Goal: Transaction & Acquisition: Purchase product/service

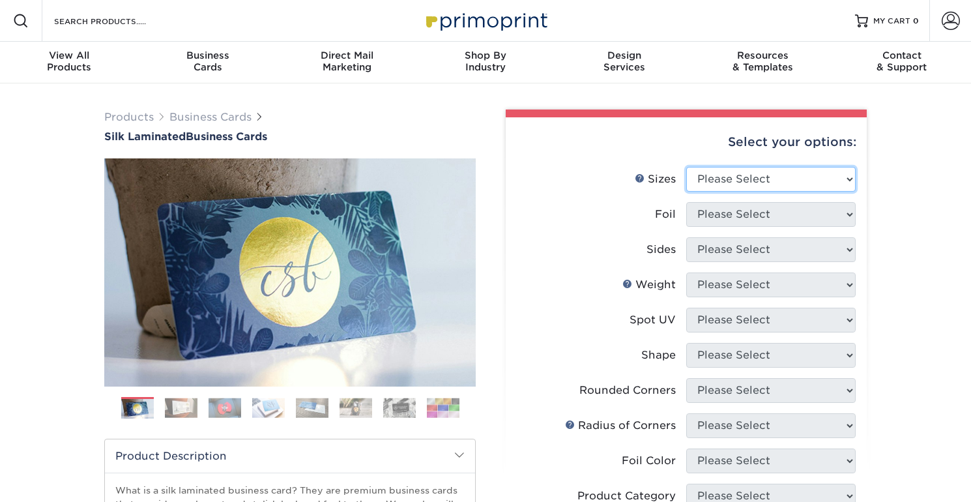
click at [818, 175] on select "Please Select 1.5" x 3.5" - Mini 1.75" x 3.5" - Mini 2" x 2" - Square 2" x 3" -…" at bounding box center [770, 179] width 169 height 25
select select "2.00x3.50"
click at [686, 167] on select "Please Select 1.5" x 3.5" - Mini 1.75" x 3.5" - Mini 2" x 2" - Square 2" x 3" -…" at bounding box center [770, 179] width 169 height 25
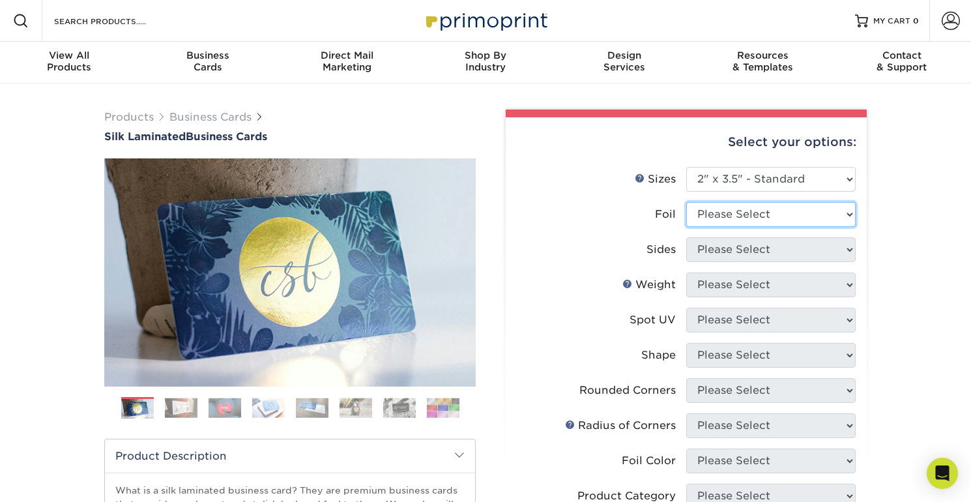
click at [792, 221] on select "Please Select Yes No" at bounding box center [770, 214] width 169 height 25
select select "0"
click at [686, 202] on select "Please Select Yes No" at bounding box center [770, 214] width 169 height 25
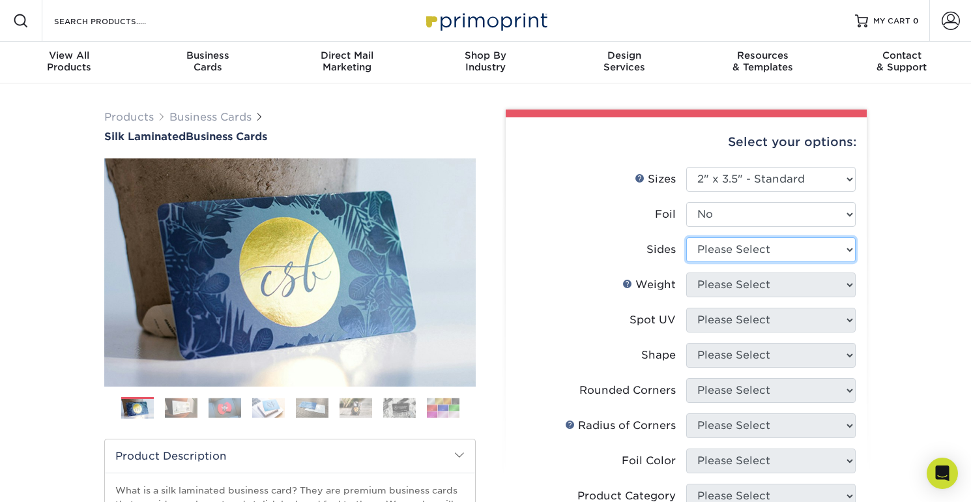
click at [781, 255] on select "Please Select Print Both Sides Print Front Only" at bounding box center [770, 249] width 169 height 25
select select "13abbda7-1d64-4f25-8bb2-c179b224825d"
click at [686, 237] on select "Please Select Print Both Sides Print Front Only" at bounding box center [770, 249] width 169 height 25
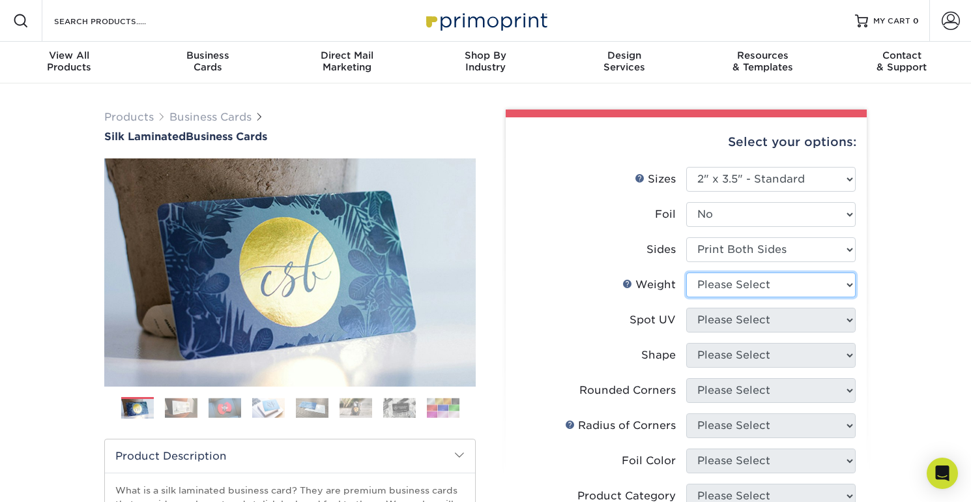
click at [752, 276] on select "Please Select 16PT" at bounding box center [770, 284] width 169 height 25
select select "16PT"
click at [686, 272] on select "Please Select 16PT" at bounding box center [770, 284] width 169 height 25
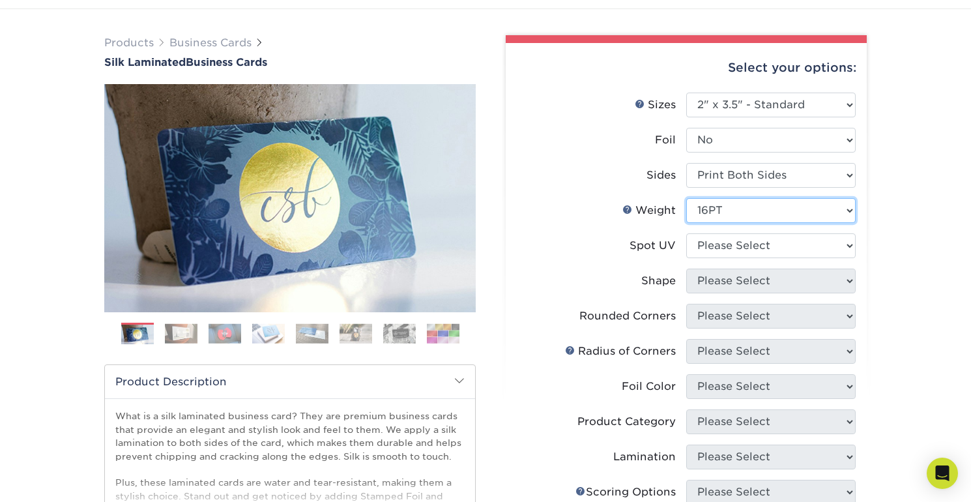
scroll to position [75, 0]
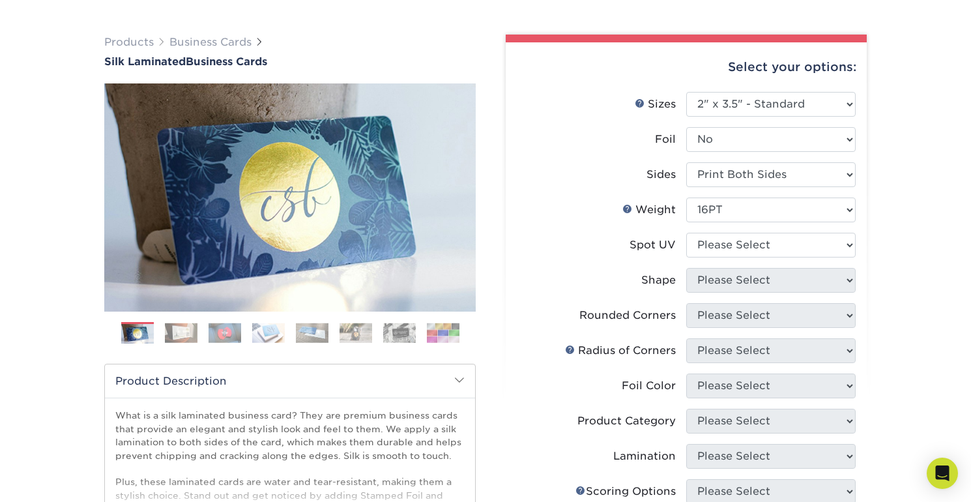
click at [797, 265] on li "Spot UV Please Select No Spot UV Front and Back (Both Sides) Front Only Back On…" at bounding box center [686, 250] width 339 height 35
click at [780, 250] on select "Please Select No Spot UV Front and Back (Both Sides) Front Only Back Only" at bounding box center [770, 245] width 169 height 25
select select "1"
click at [686, 233] on select "Please Select No Spot UV Front and Back (Both Sides) Front Only Back Only" at bounding box center [770, 245] width 169 height 25
click at [757, 283] on select "Please Select Standard" at bounding box center [770, 280] width 169 height 25
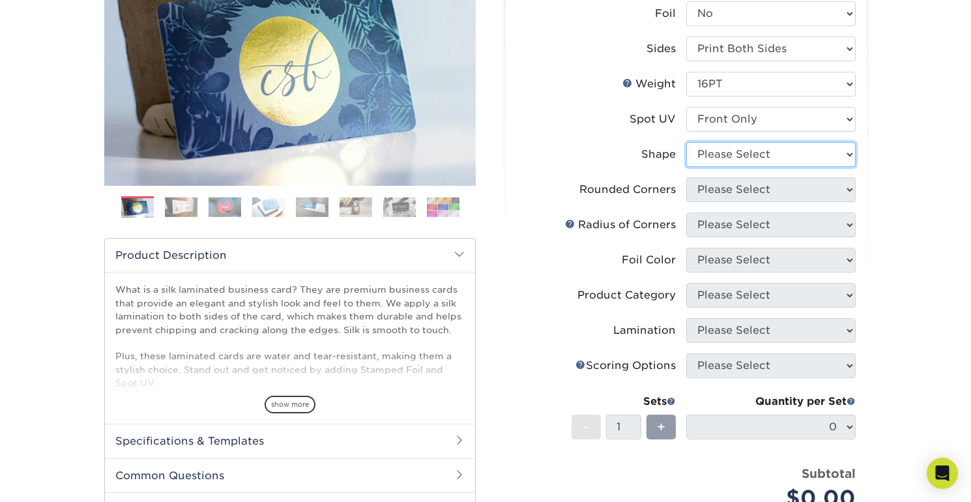
scroll to position [204, 0]
